Goal: Information Seeking & Learning: Learn about a topic

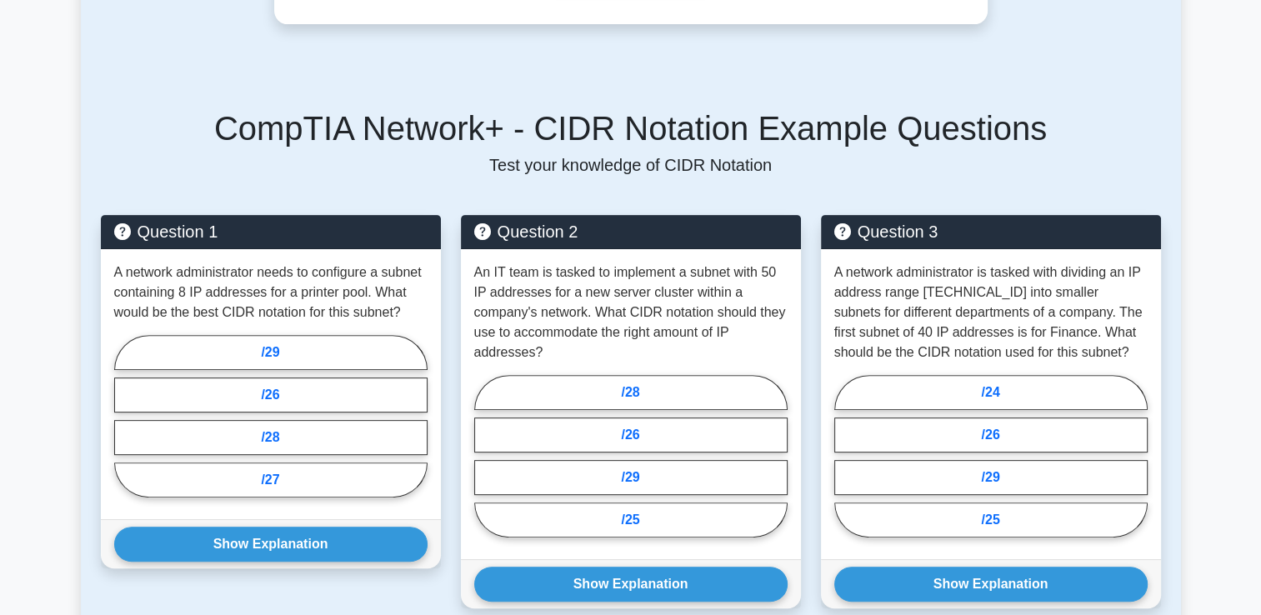
scroll to position [457, 0]
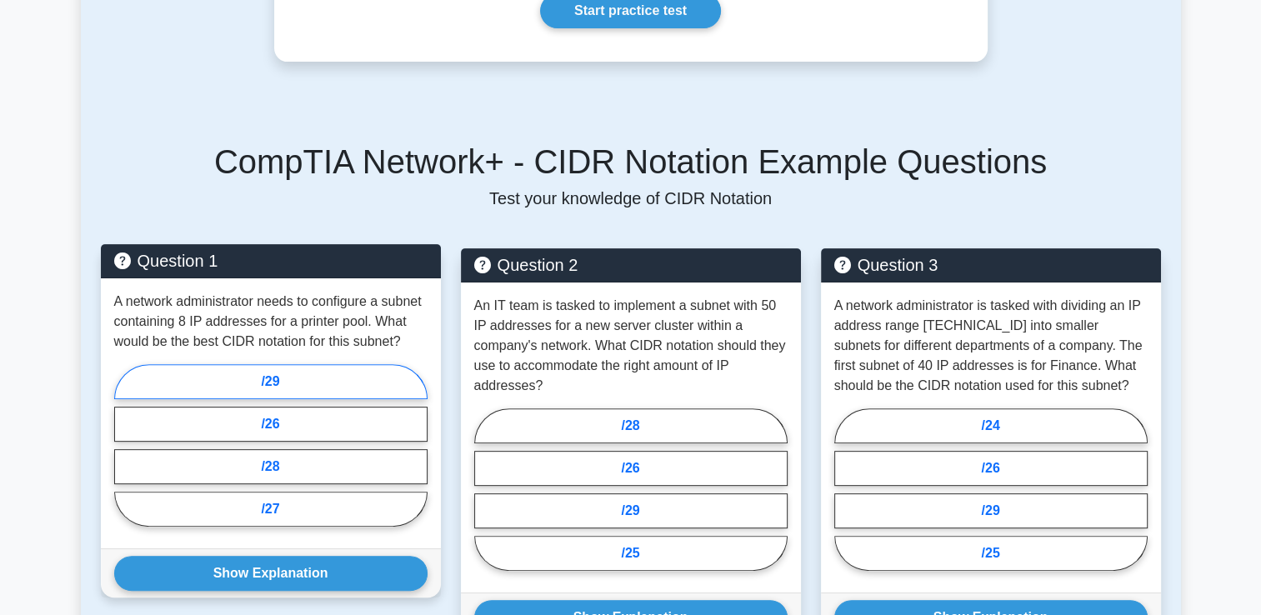
click at [283, 394] on label "/29" at bounding box center [270, 381] width 313 height 35
click at [125, 445] on input "/29" at bounding box center [119, 450] width 11 height 11
radio input "true"
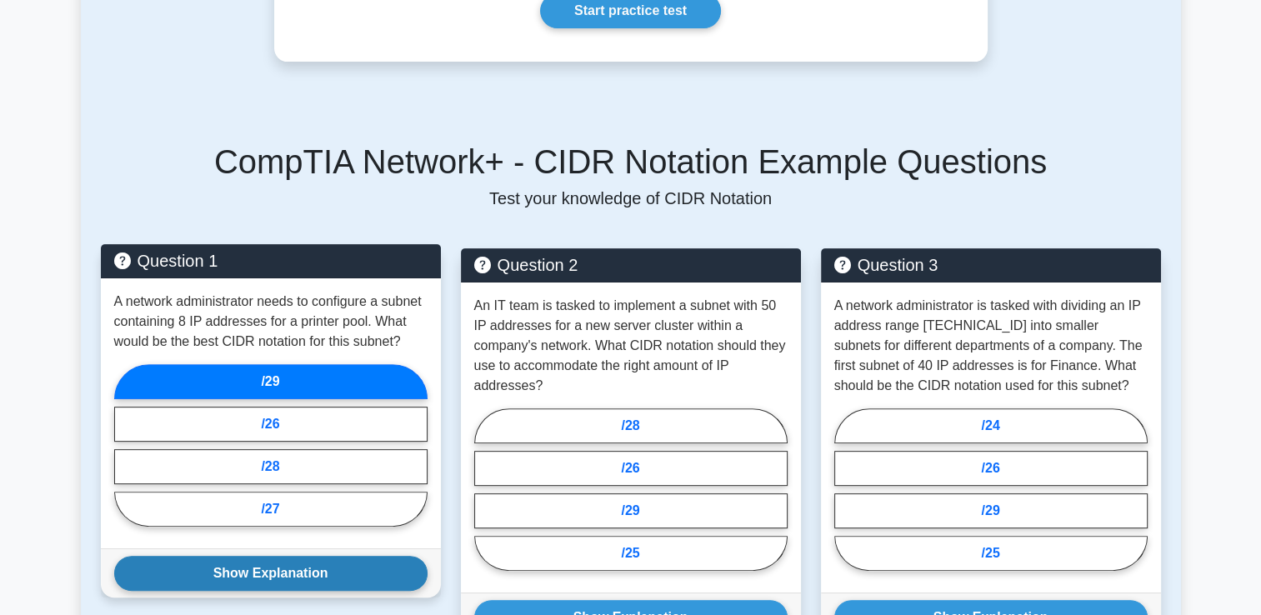
click at [286, 567] on button "Show Explanation" at bounding box center [270, 573] width 313 height 35
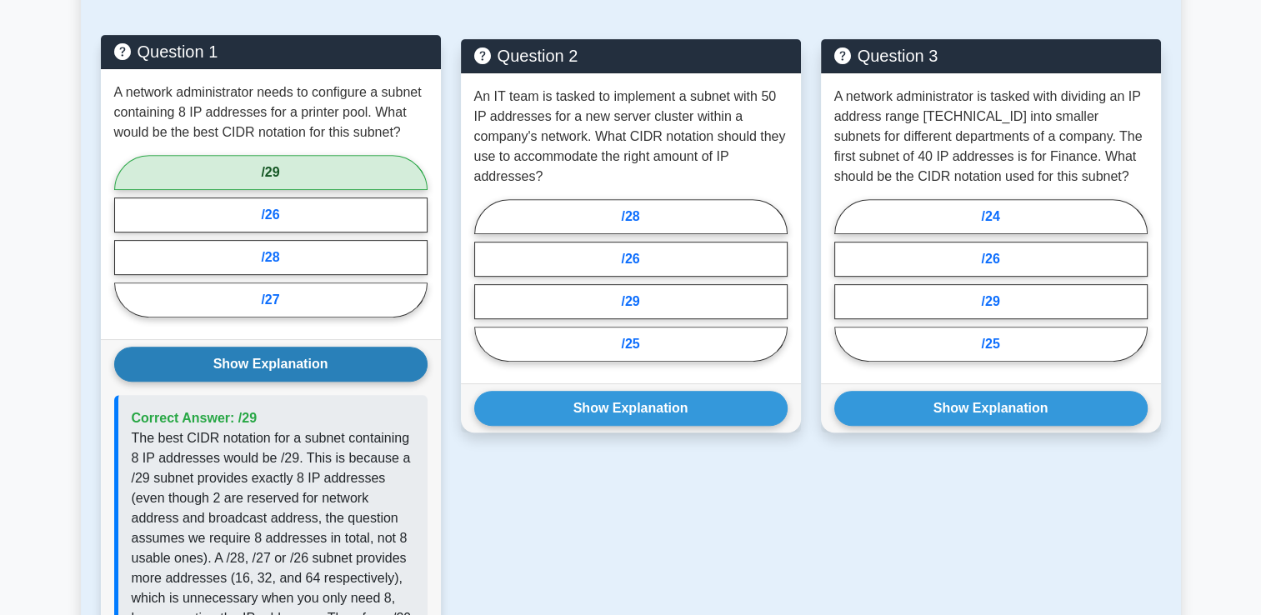
scroll to position [667, 0]
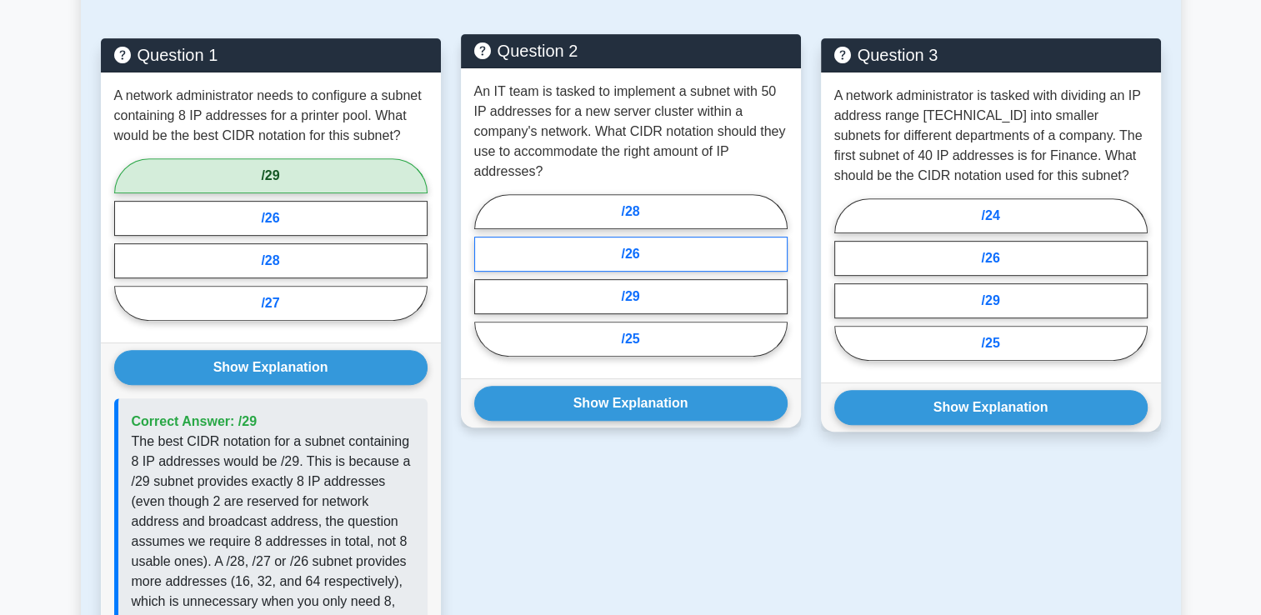
click at [630, 256] on label "/26" at bounding box center [630, 254] width 313 height 35
click at [485, 275] on input "/26" at bounding box center [479, 280] width 11 height 11
radio input "true"
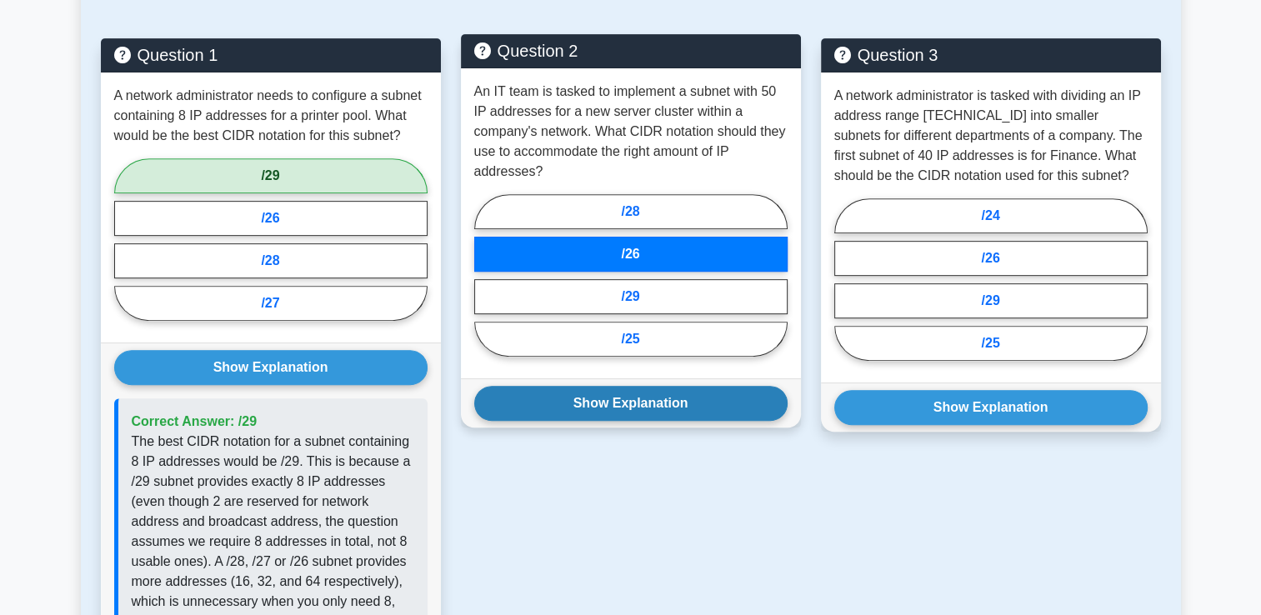
click at [633, 395] on button "Show Explanation" at bounding box center [630, 403] width 313 height 35
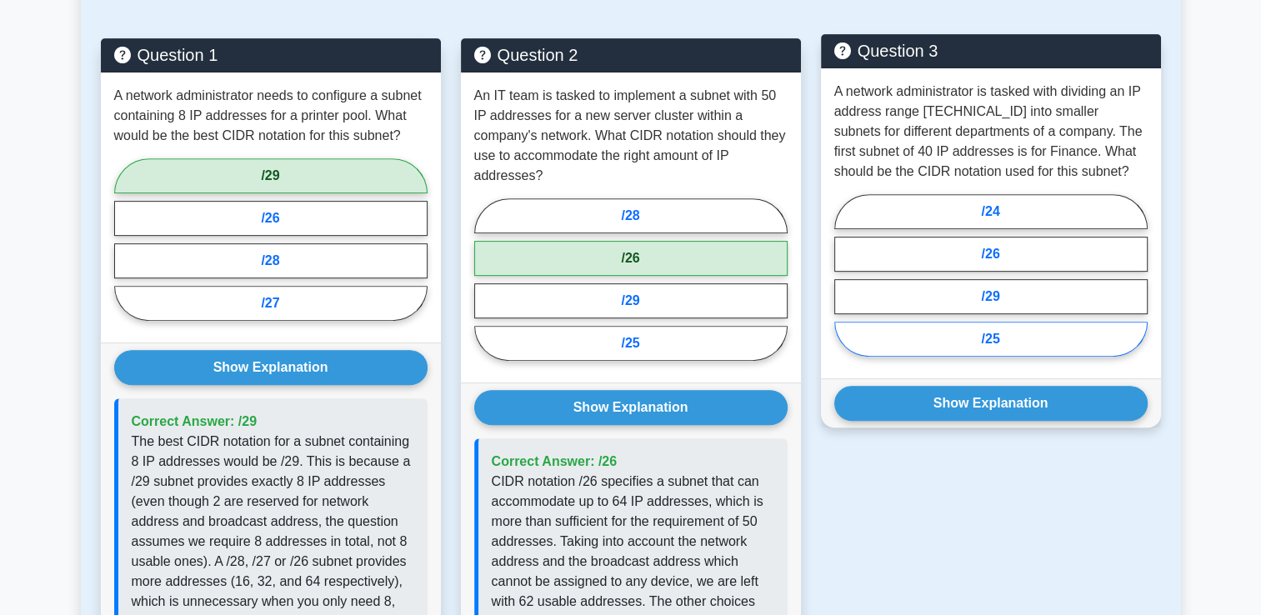
click at [1040, 333] on label "/25" at bounding box center [990, 339] width 313 height 35
click at [845, 286] on input "/25" at bounding box center [839, 280] width 11 height 11
radio input "true"
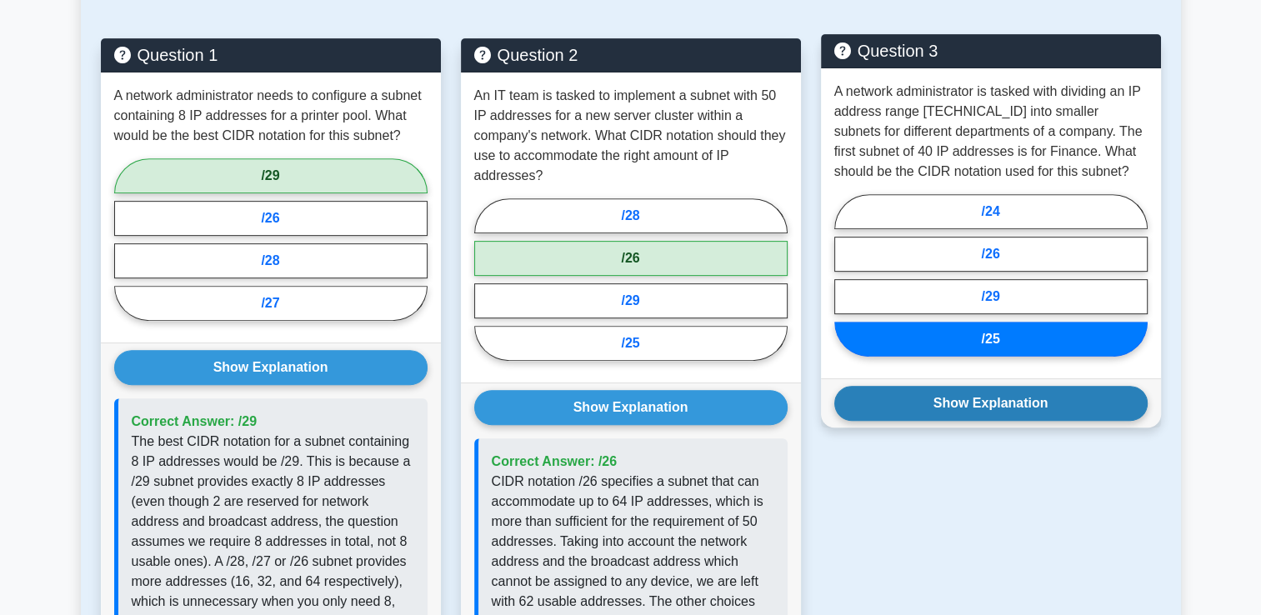
click at [1034, 400] on button "Show Explanation" at bounding box center [990, 403] width 313 height 35
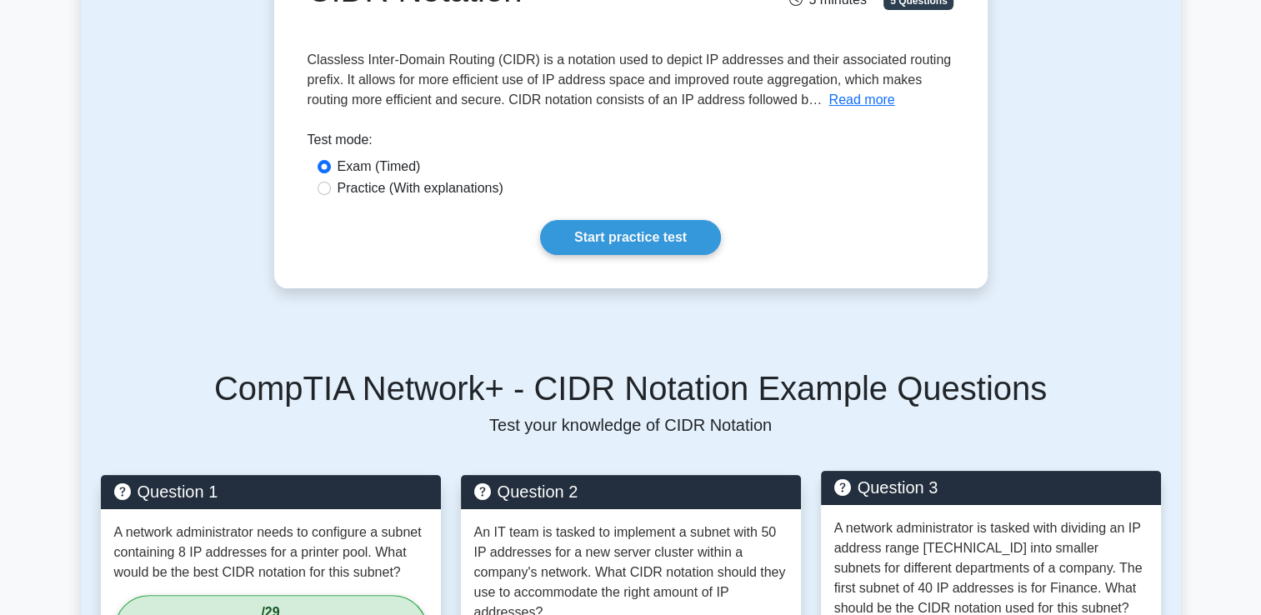
scroll to position [228, 0]
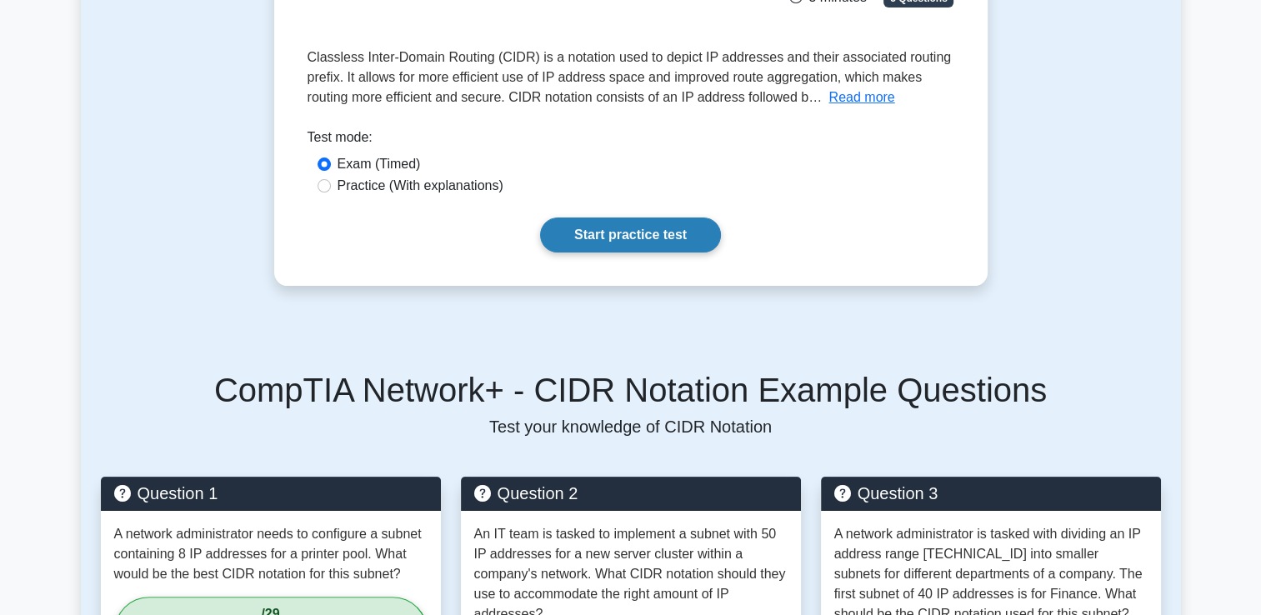
click at [654, 237] on link "Start practice test" at bounding box center [630, 235] width 181 height 35
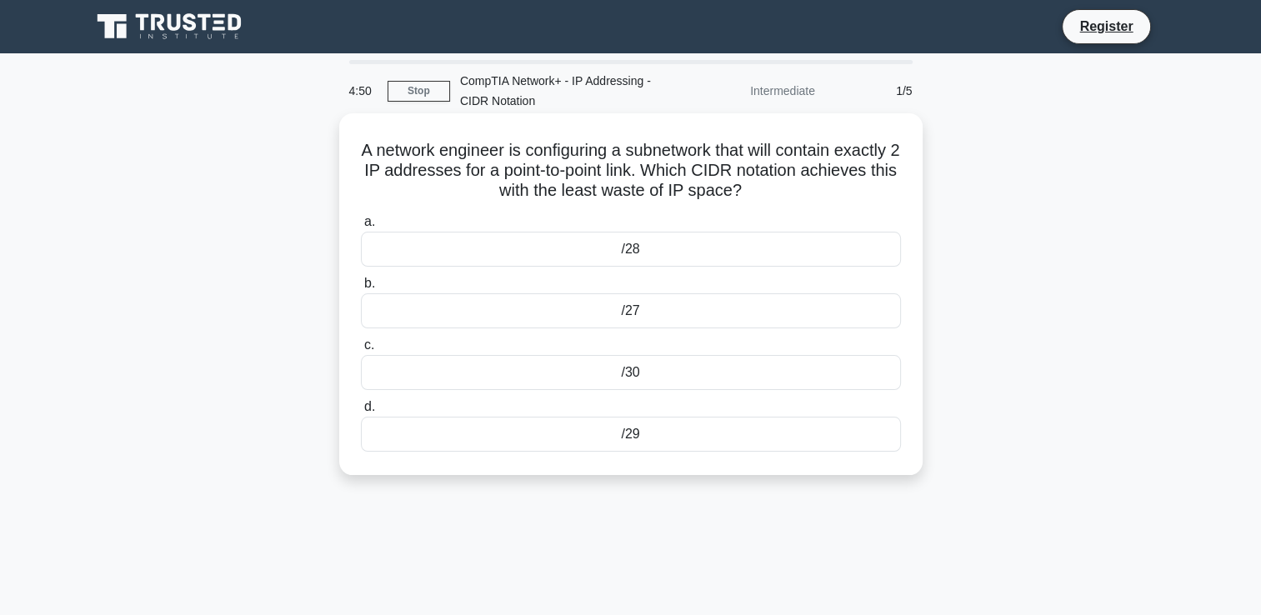
click at [651, 435] on div "/29" at bounding box center [631, 434] width 540 height 35
click at [361, 413] on input "d. /29" at bounding box center [361, 407] width 0 height 11
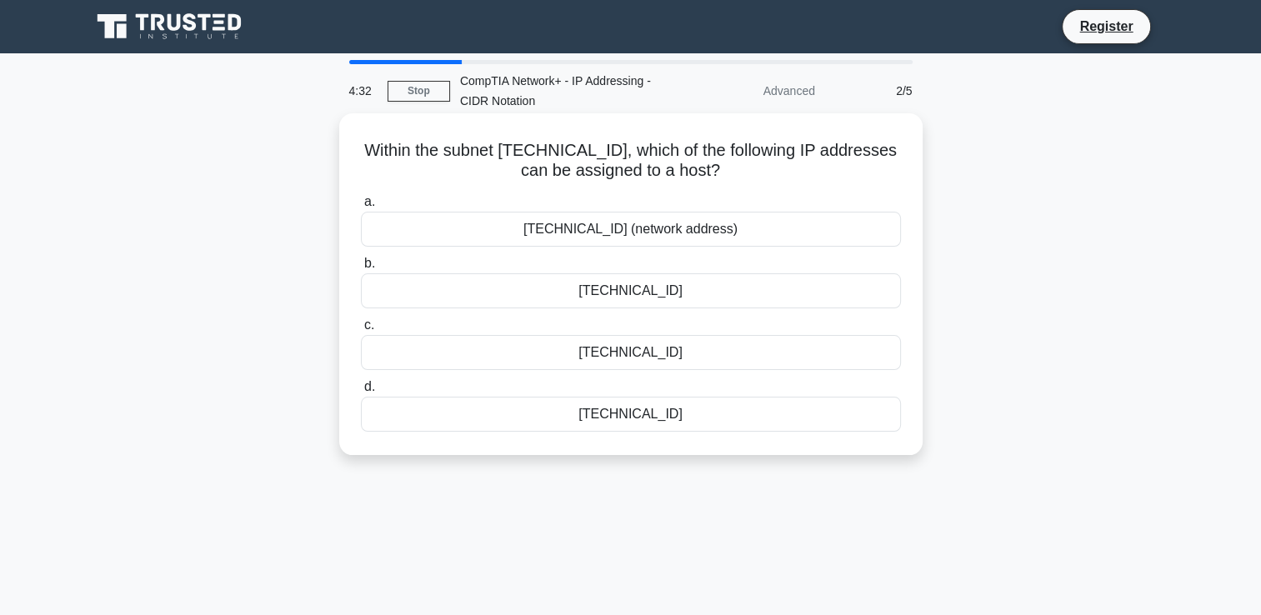
click at [693, 228] on div "[TECHNICAL_ID] (network address)" at bounding box center [631, 229] width 540 height 35
click at [361, 208] on input "a. [TECHNICAL_ID] (network address)" at bounding box center [361, 202] width 0 height 11
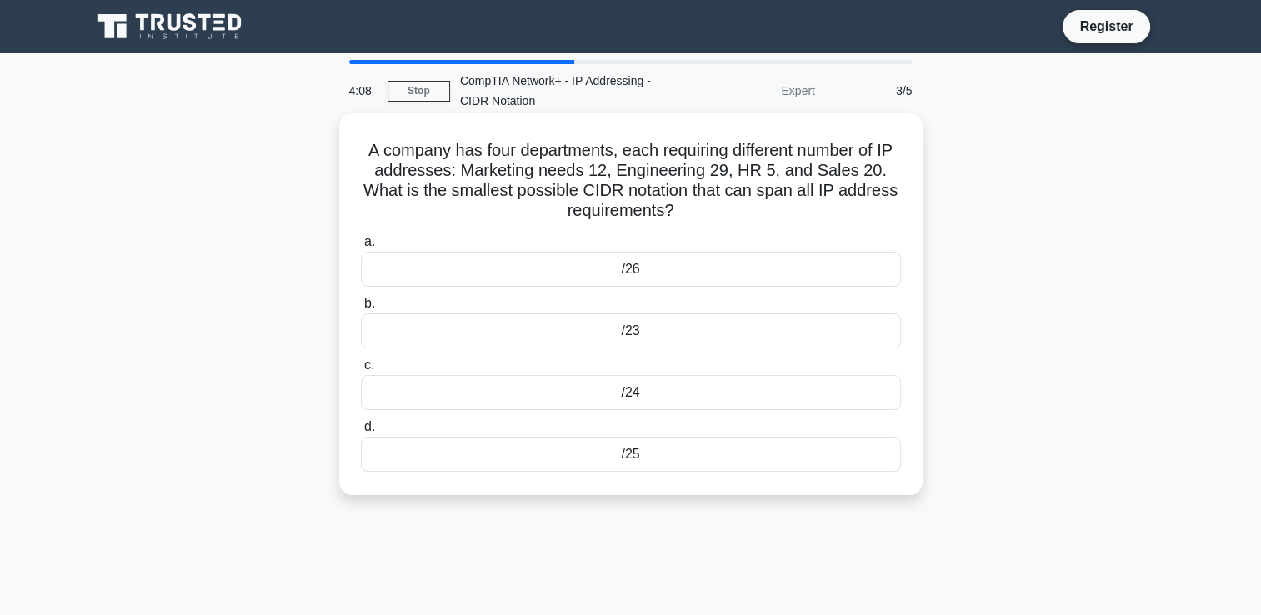
click at [643, 445] on div "/25" at bounding box center [631, 454] width 540 height 35
click at [361, 433] on input "d. /25" at bounding box center [361, 427] width 0 height 11
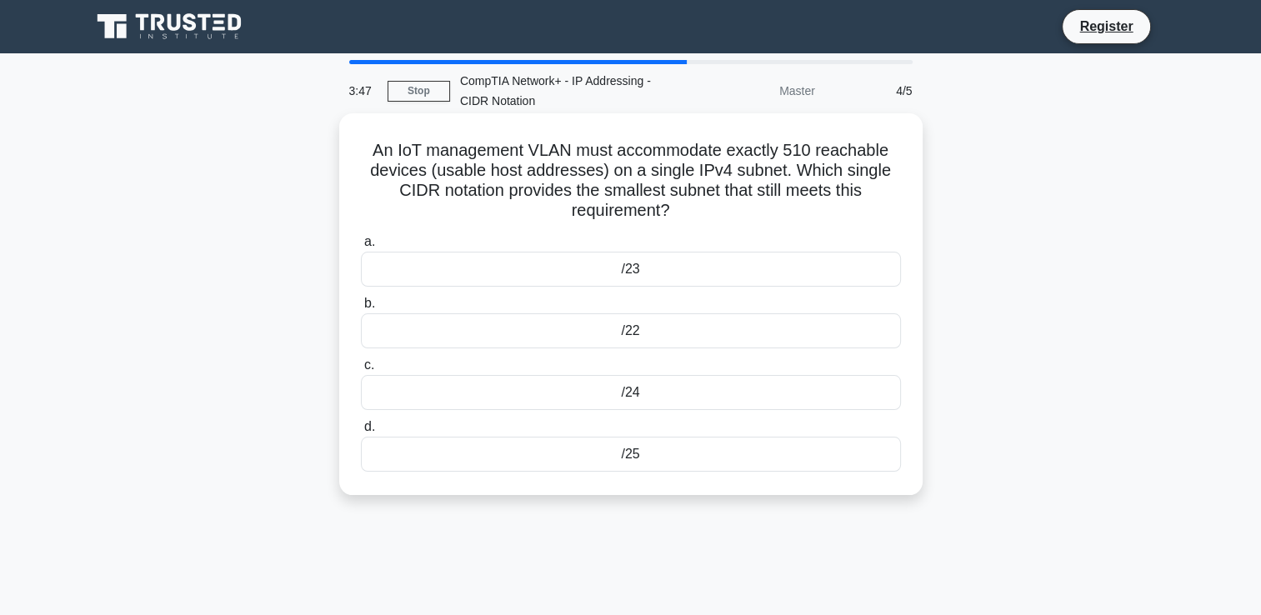
click at [653, 324] on div "/22" at bounding box center [631, 330] width 540 height 35
click at [361, 309] on input "b. /22" at bounding box center [361, 303] width 0 height 11
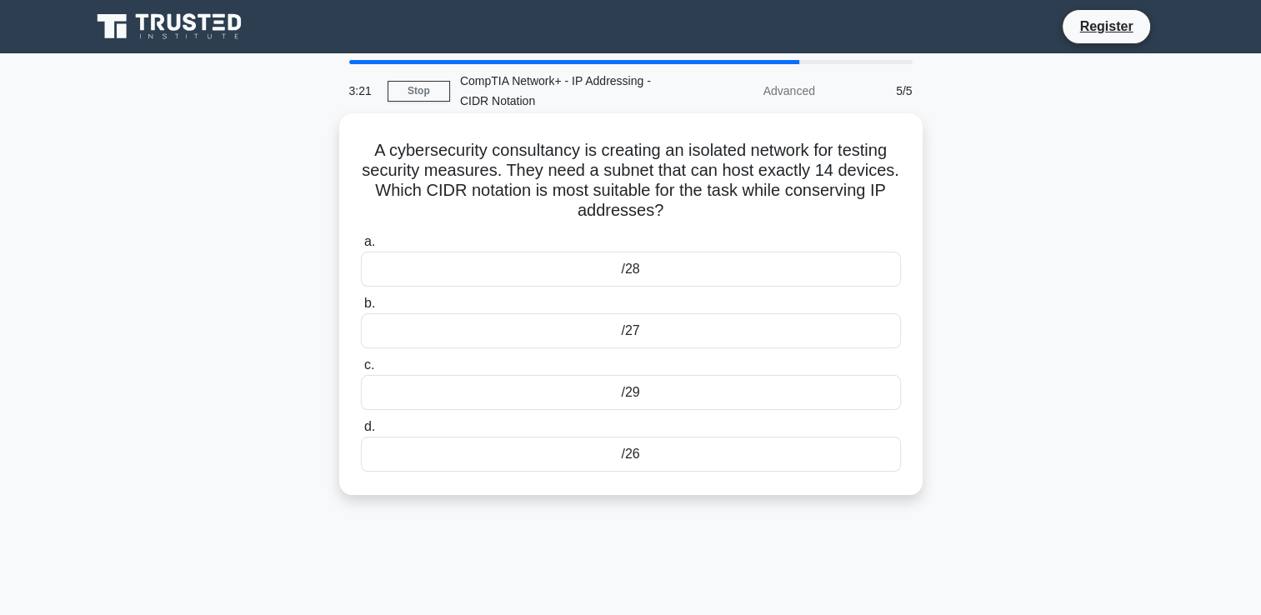
click at [623, 278] on div "/28" at bounding box center [631, 269] width 540 height 35
click at [361, 248] on input "a. /28" at bounding box center [361, 242] width 0 height 11
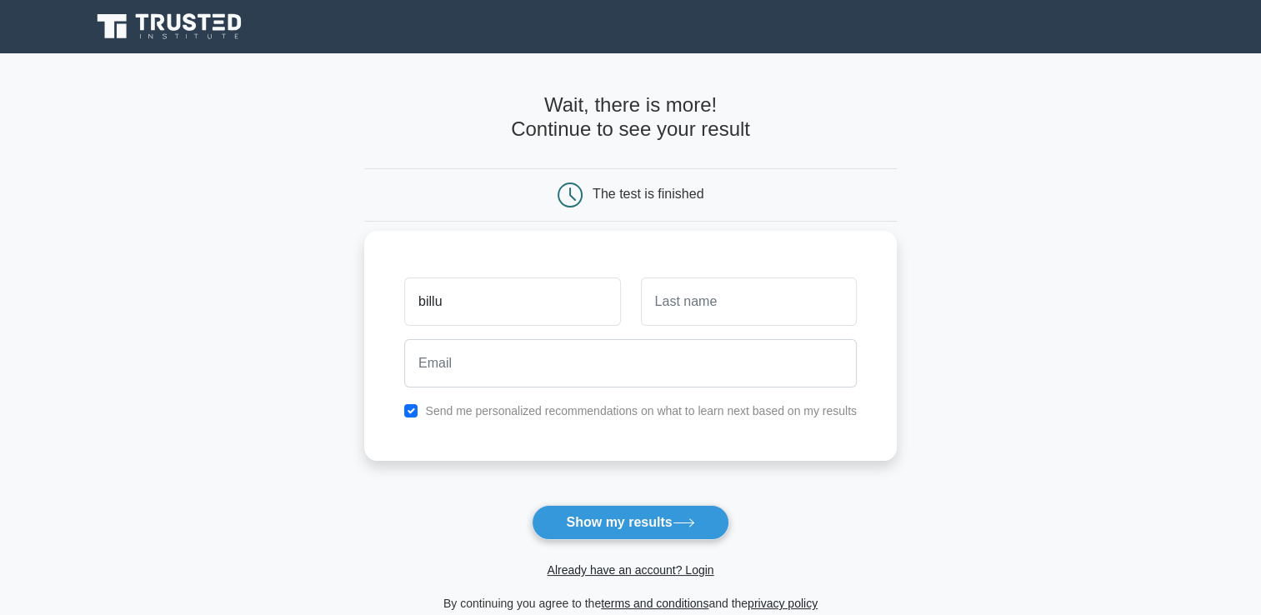
type input "billu"
click at [680, 294] on input "text" at bounding box center [749, 302] width 216 height 48
type input "badmos"
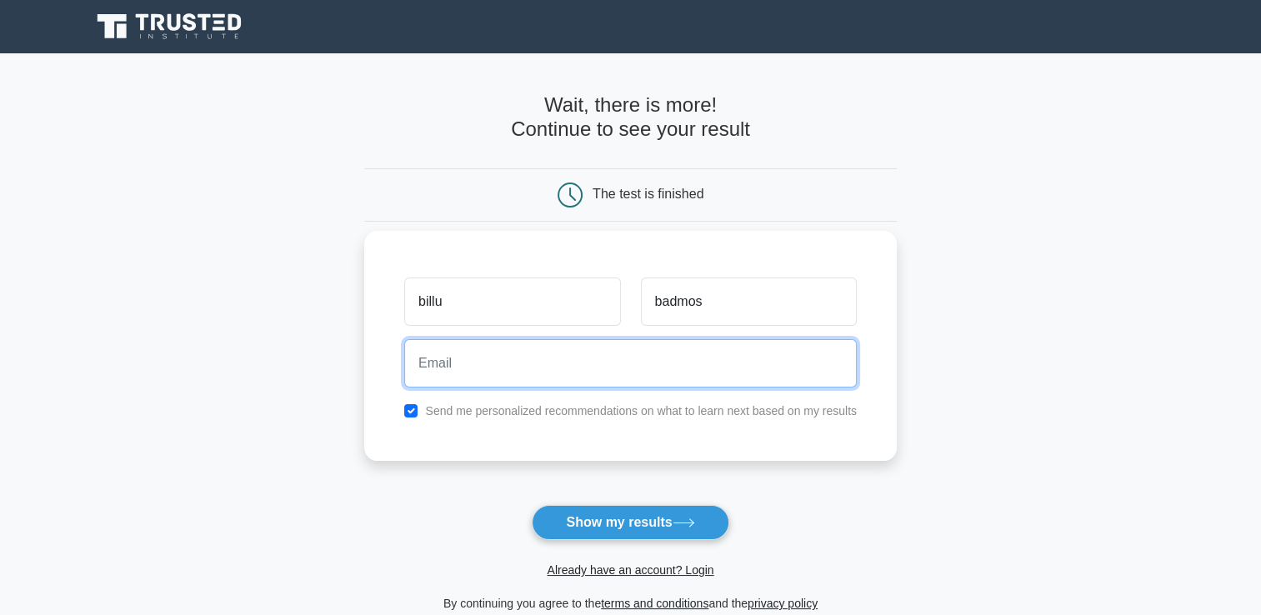
click at [445, 358] on input "email" at bounding box center [630, 363] width 453 height 48
type input "fotod49757@finfave.com"
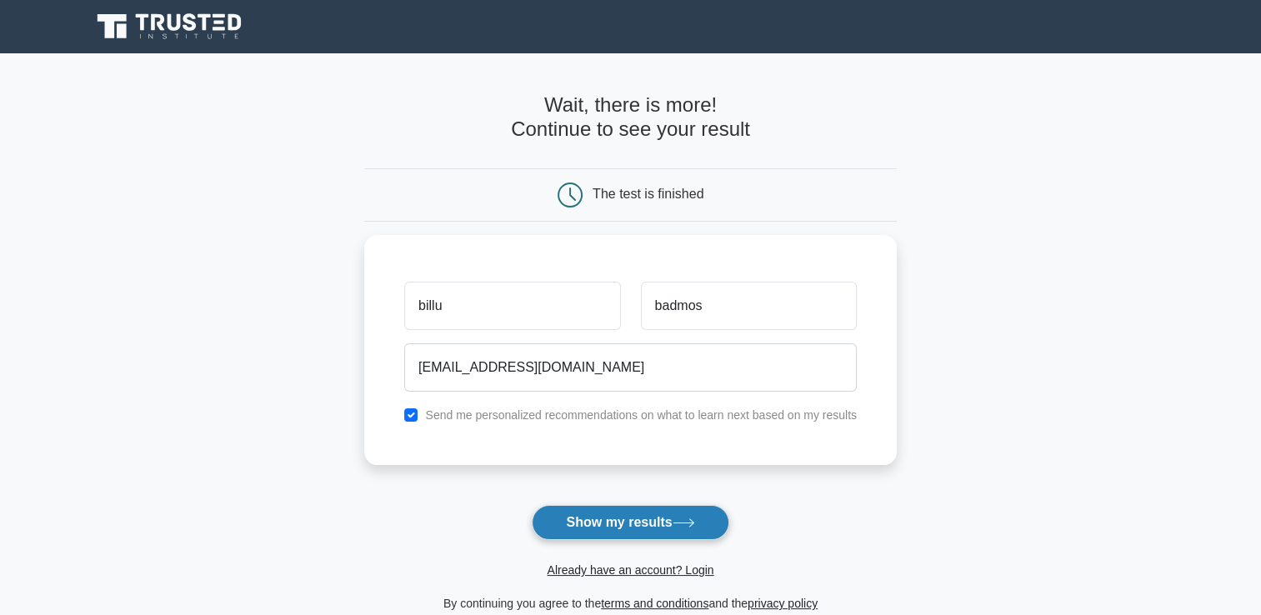
click at [633, 519] on button "Show my results" at bounding box center [630, 522] width 197 height 35
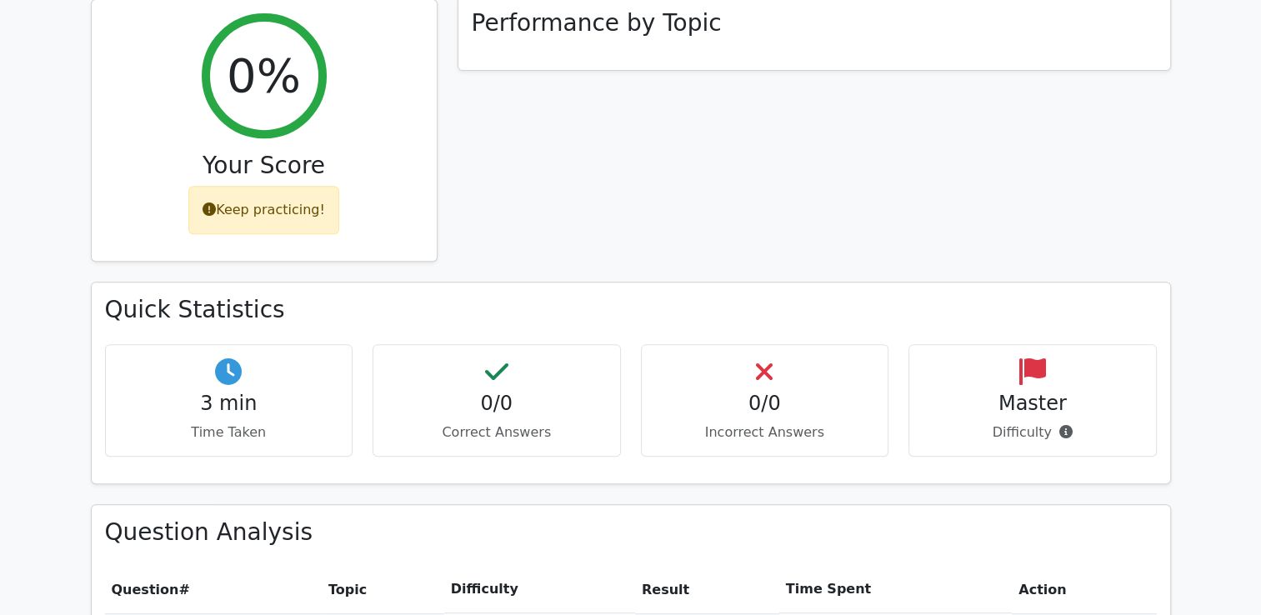
scroll to position [668, 0]
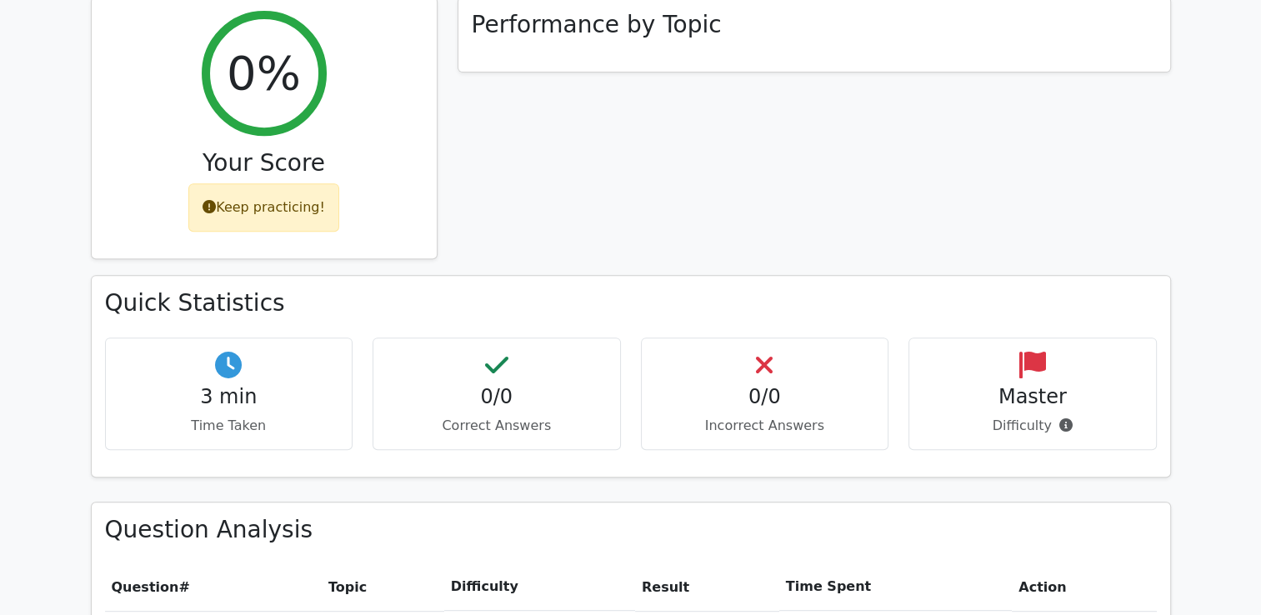
click at [510, 338] on div "0/0 Correct Answers" at bounding box center [497, 394] width 248 height 113
drag, startPoint x: 260, startPoint y: 322, endPoint x: 312, endPoint y: 299, distance: 56.4
click at [312, 338] on div "3 min Time Taken" at bounding box center [229, 394] width 248 height 113
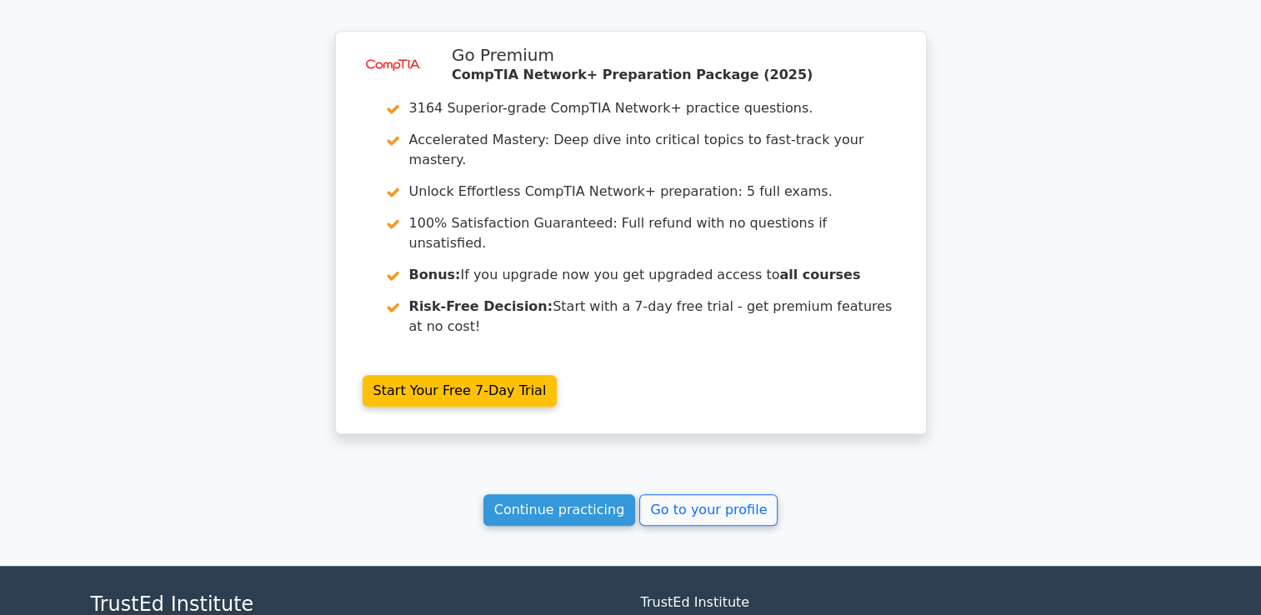
scroll to position [1360, 0]
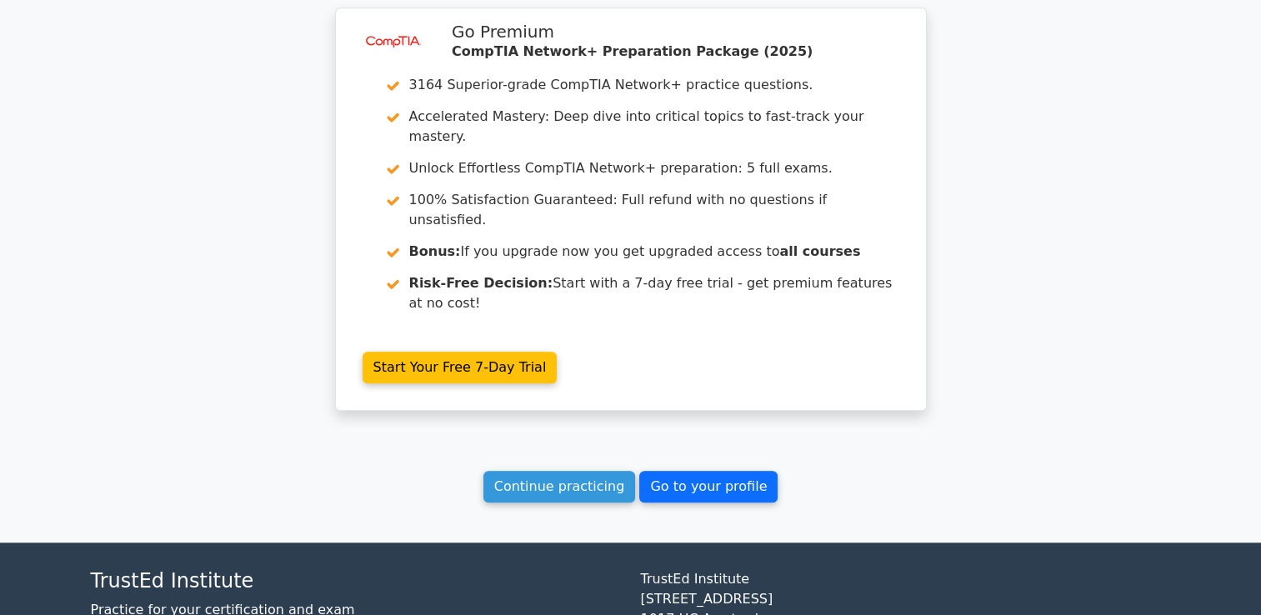
click at [729, 471] on link "Go to your profile" at bounding box center [708, 487] width 138 height 32
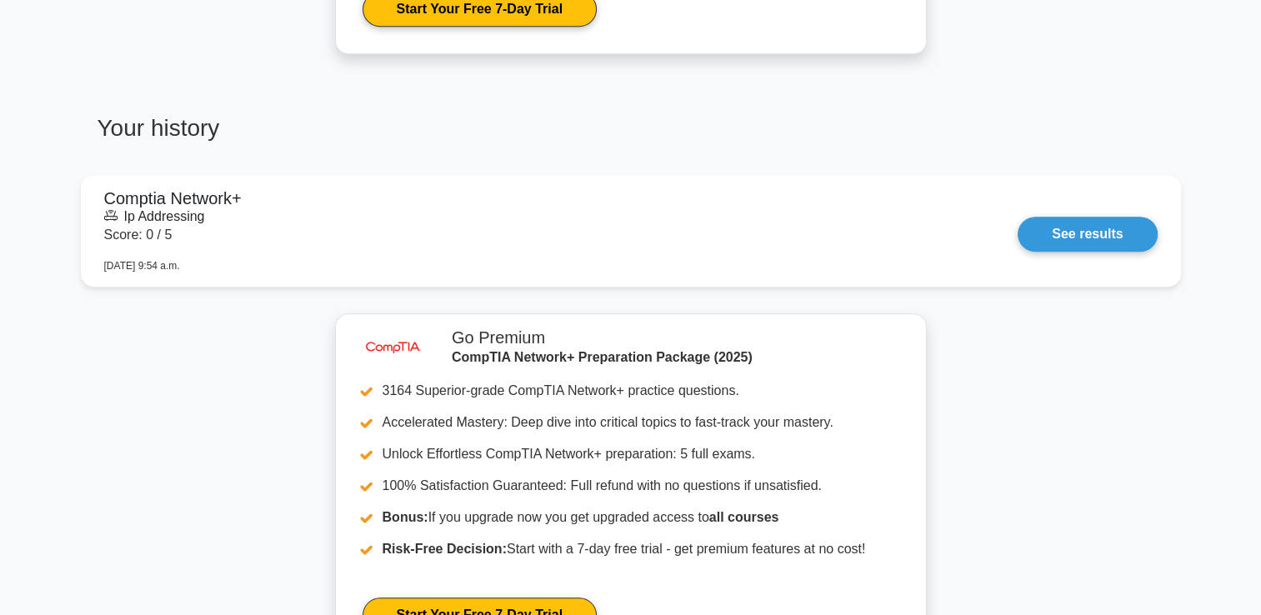
scroll to position [997, 0]
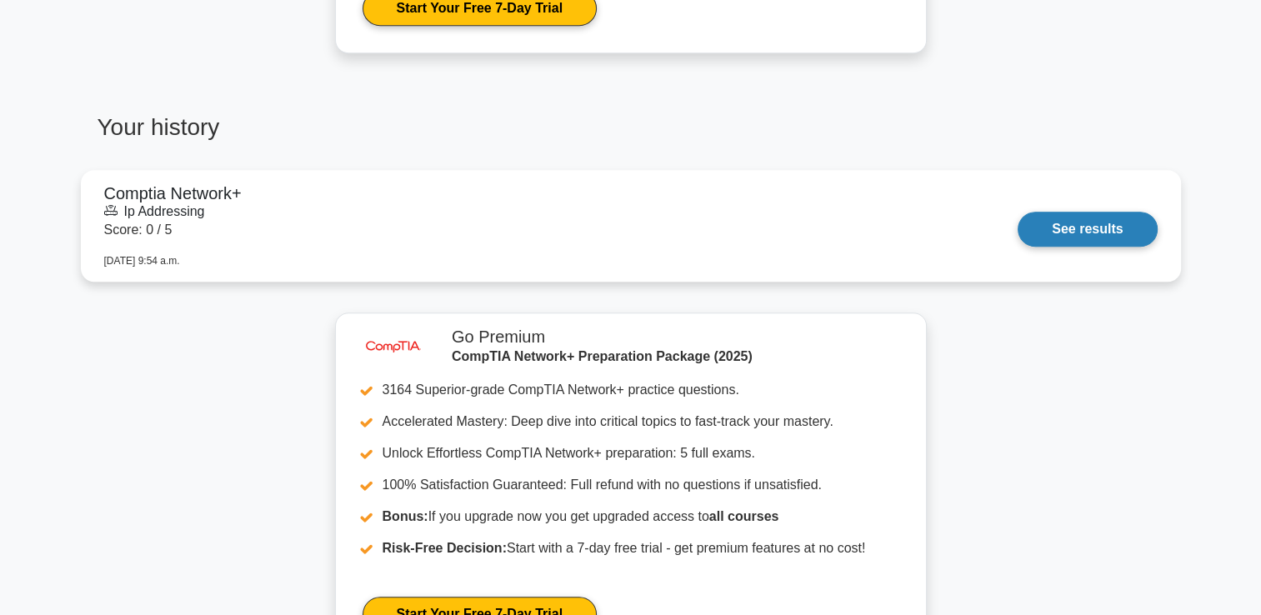
click at [1048, 231] on link "See results" at bounding box center [1087, 229] width 139 height 35
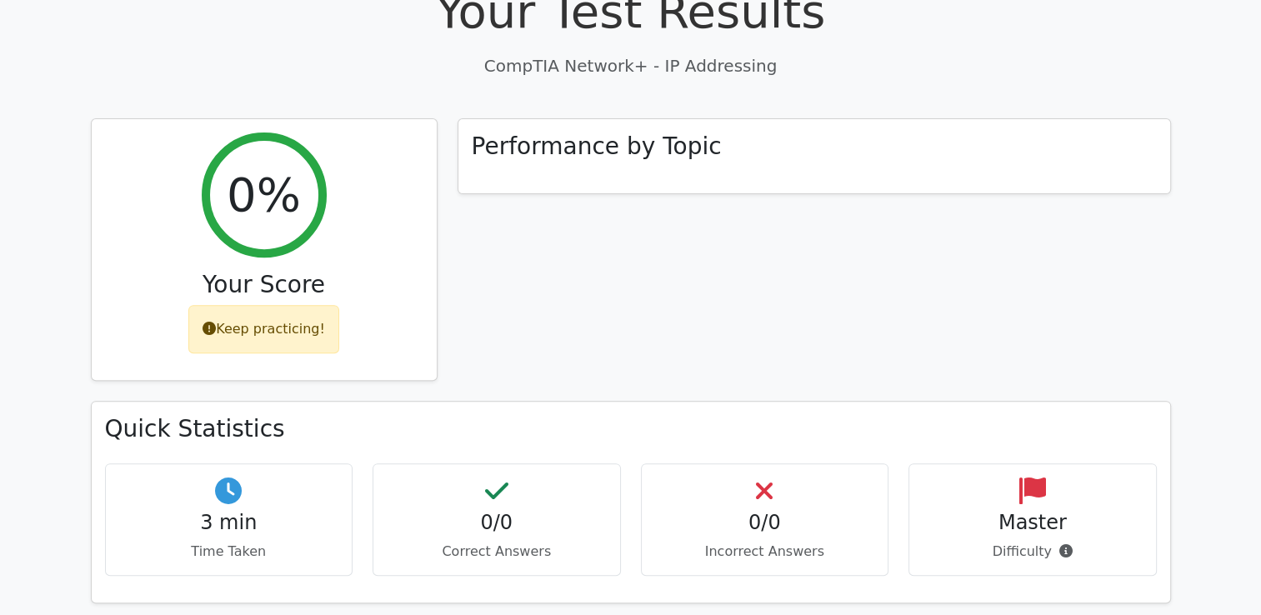
scroll to position [550, 0]
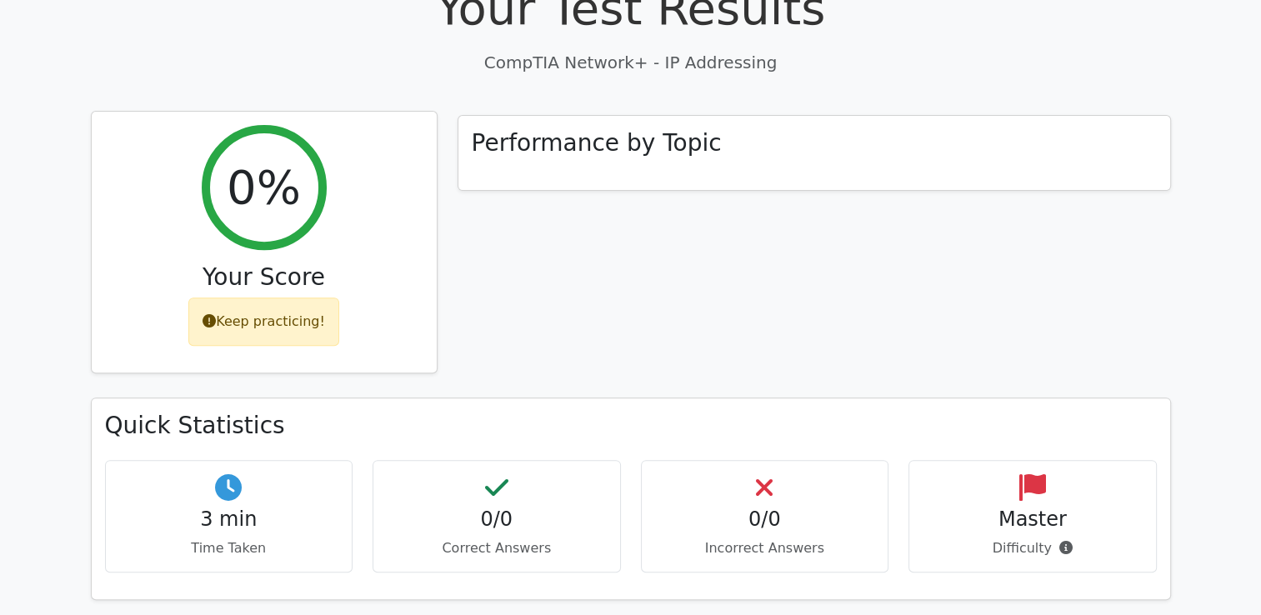
drag, startPoint x: 280, startPoint y: 163, endPoint x: 269, endPoint y: 278, distance: 114.7
click at [269, 278] on div "0% Your Score Keep practicing!" at bounding box center [264, 243] width 345 height 262
click at [269, 298] on div "Keep practicing!" at bounding box center [263, 322] width 151 height 48
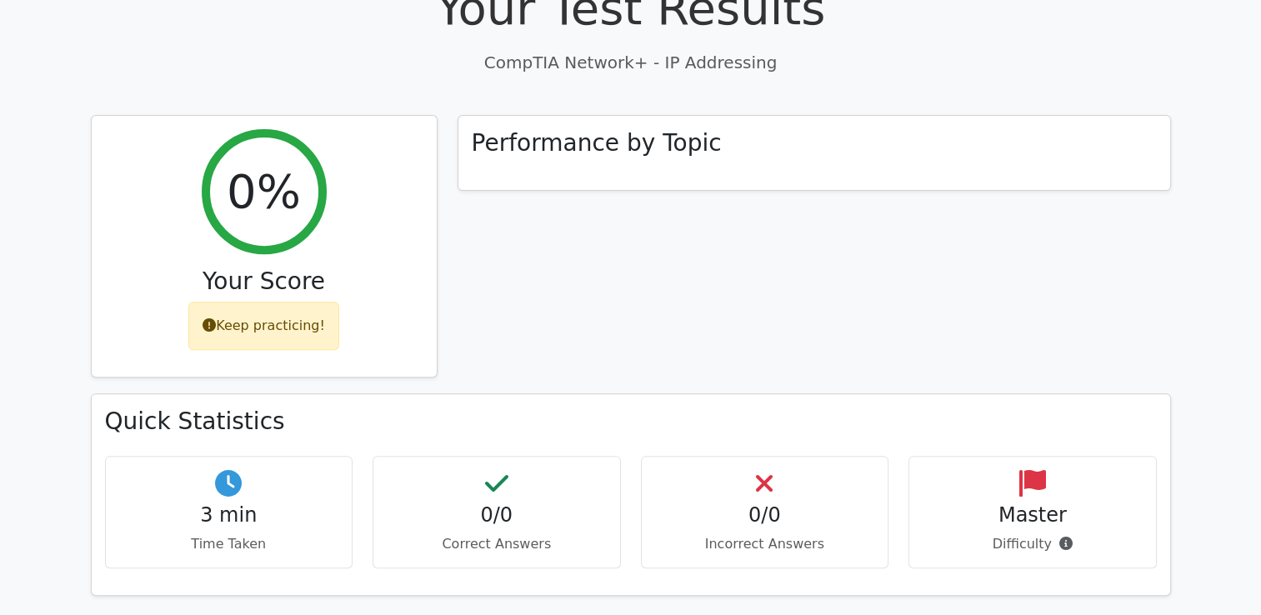
click at [247, 394] on div "Quick Statistics 3 min Time Taken 0/0 Correct Answers 0/0 Incorrect Answers Mas…" at bounding box center [631, 494] width 1078 height 200
click at [290, 456] on div "3 min Time Taken" at bounding box center [229, 512] width 248 height 113
click at [437, 503] on h4 "0/0" at bounding box center [497, 515] width 220 height 24
click at [735, 503] on h4 "0/0" at bounding box center [765, 515] width 220 height 24
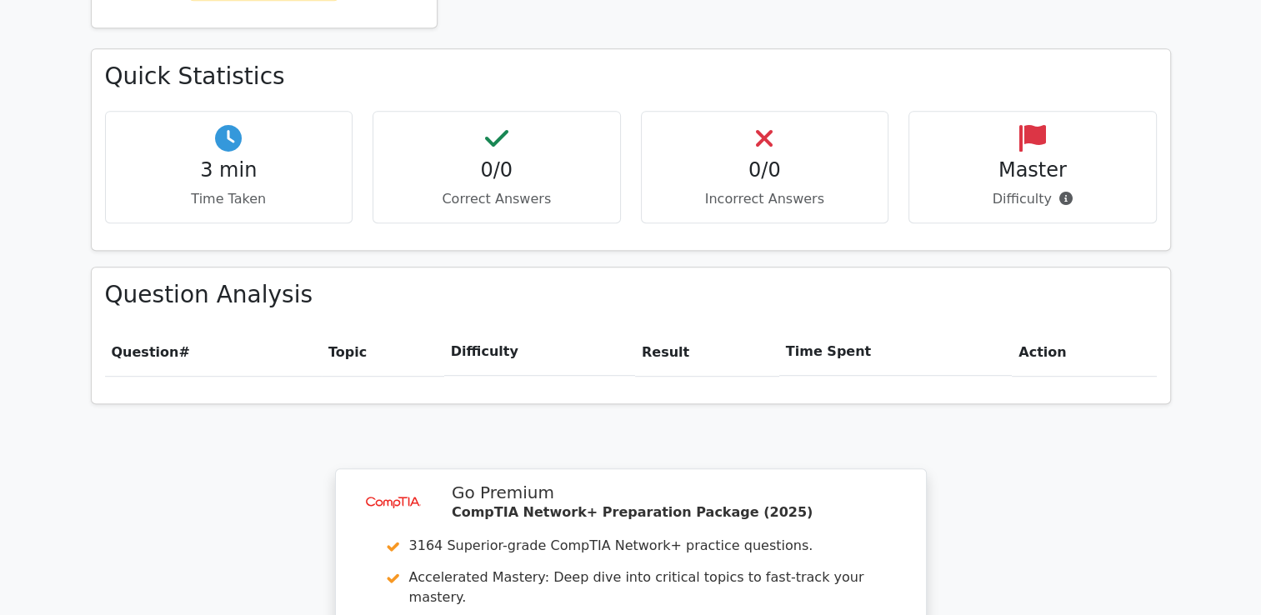
scroll to position [903, 0]
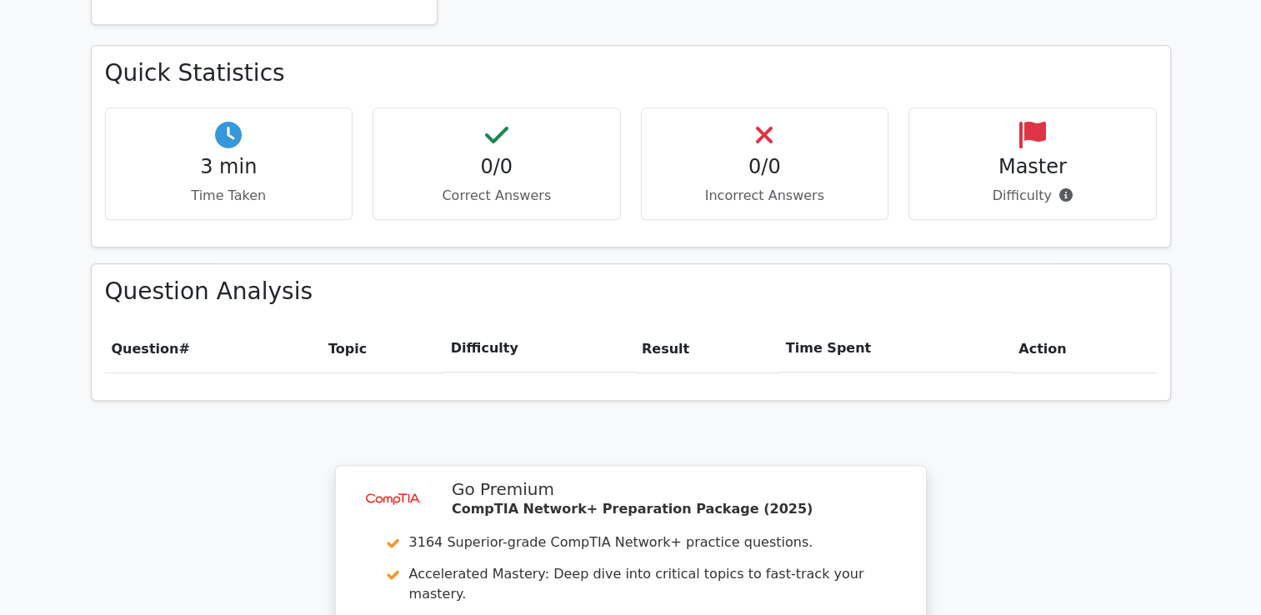
click at [318, 325] on th "Question #" at bounding box center [213, 349] width 217 height 48
click at [563, 325] on th "Difficulty" at bounding box center [539, 349] width 191 height 48
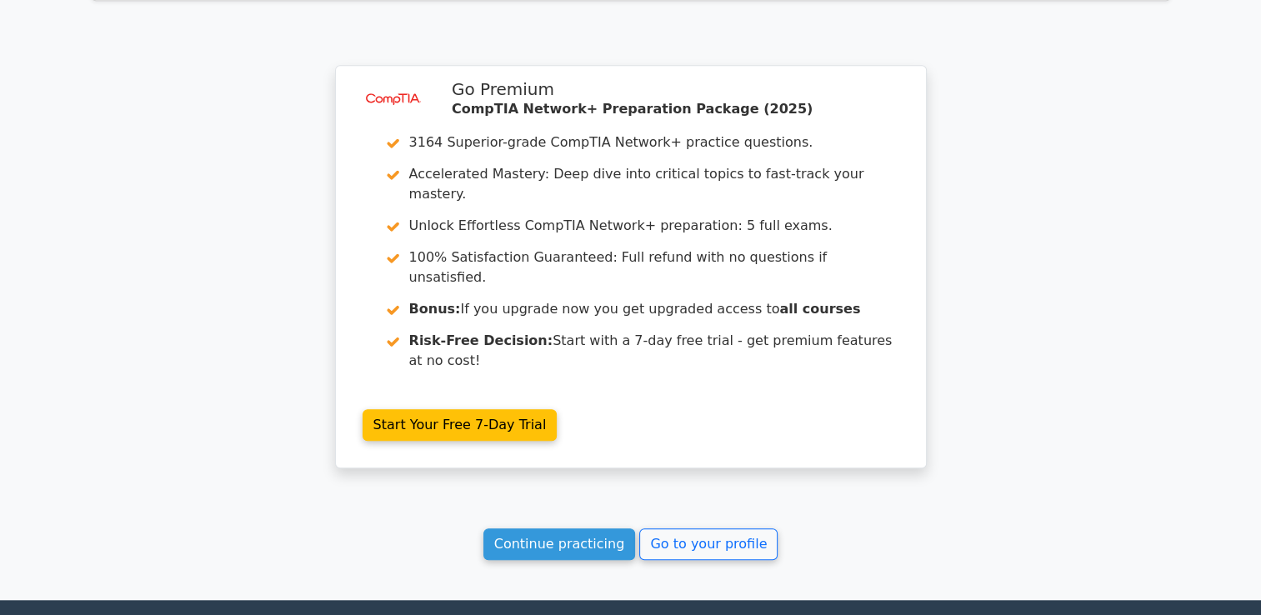
scroll to position [1309, 0]
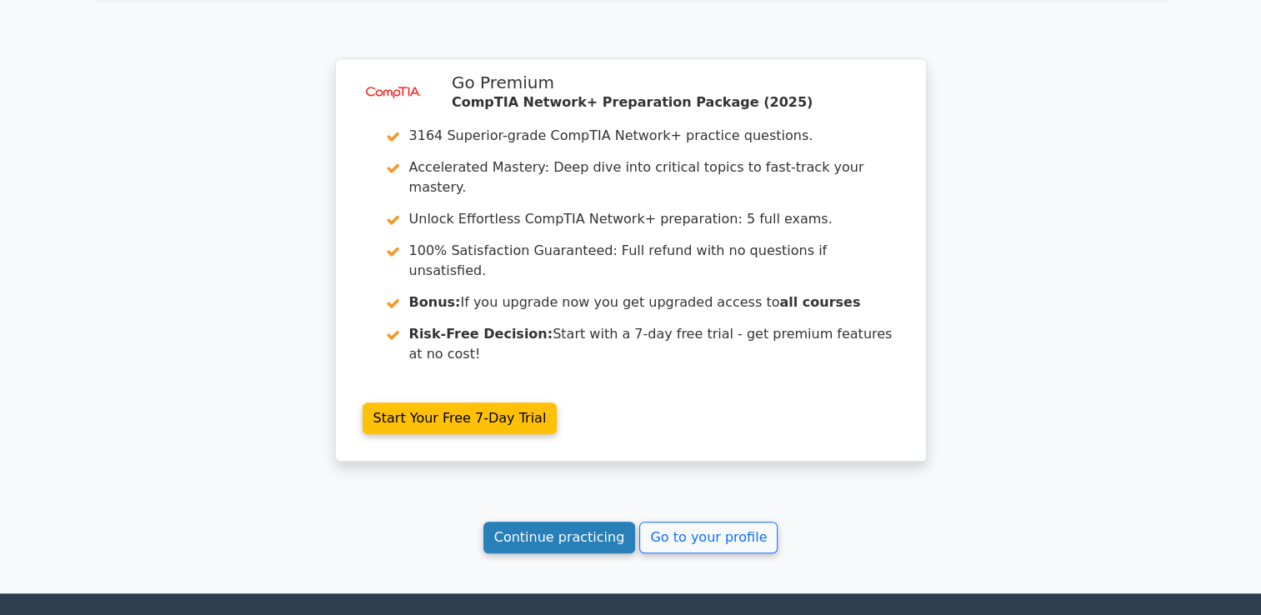
click at [598, 522] on link "Continue practicing" at bounding box center [559, 538] width 153 height 32
